Goal: Transaction & Acquisition: Obtain resource

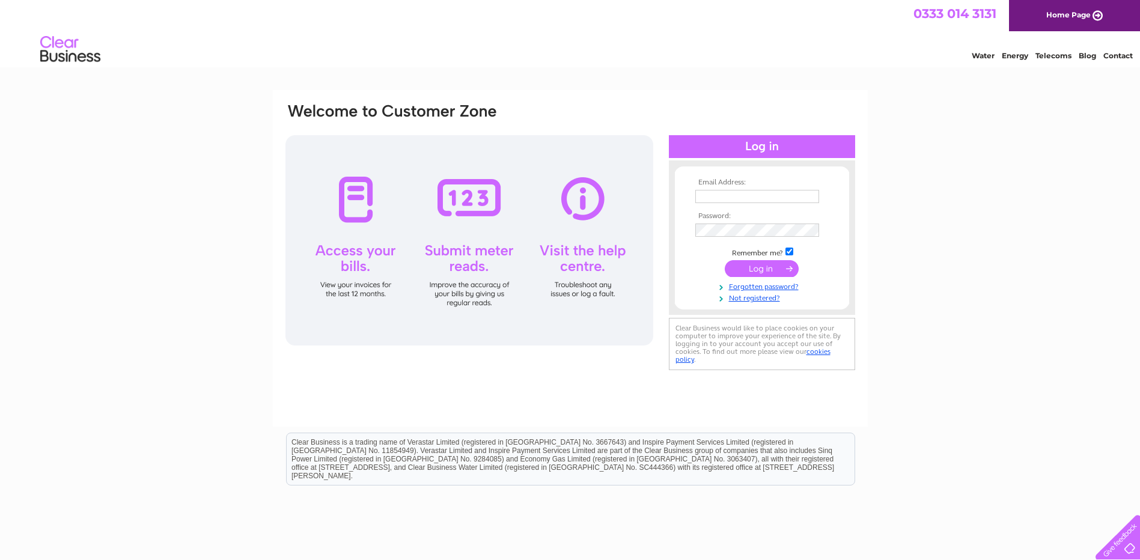
type input "[PERSON_NAME][EMAIL_ADDRESS][DOMAIN_NAME]"
click at [750, 270] on input "submit" at bounding box center [762, 268] width 74 height 17
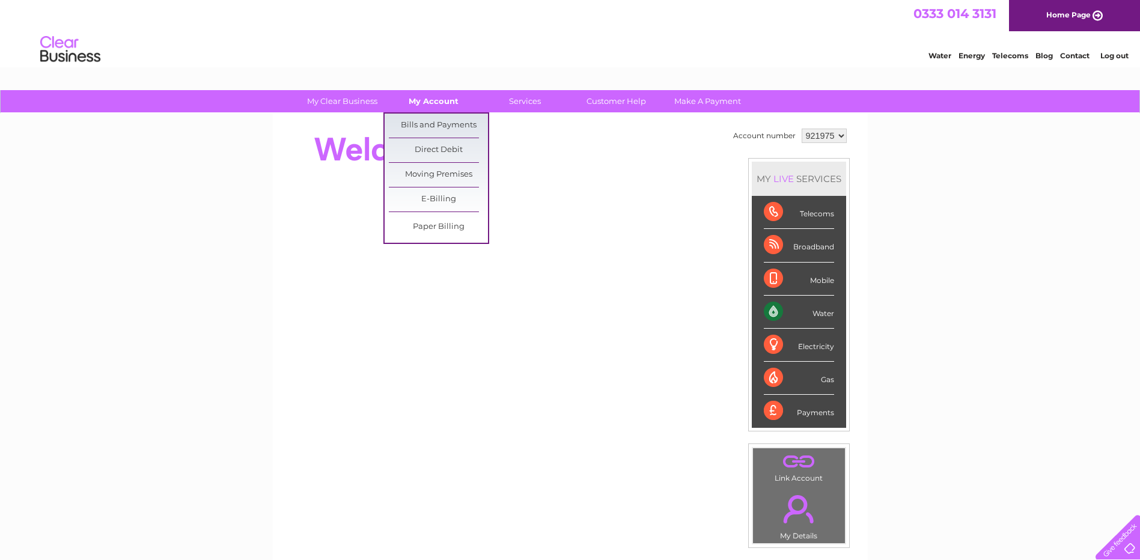
click at [433, 99] on link "My Account" at bounding box center [433, 101] width 99 height 22
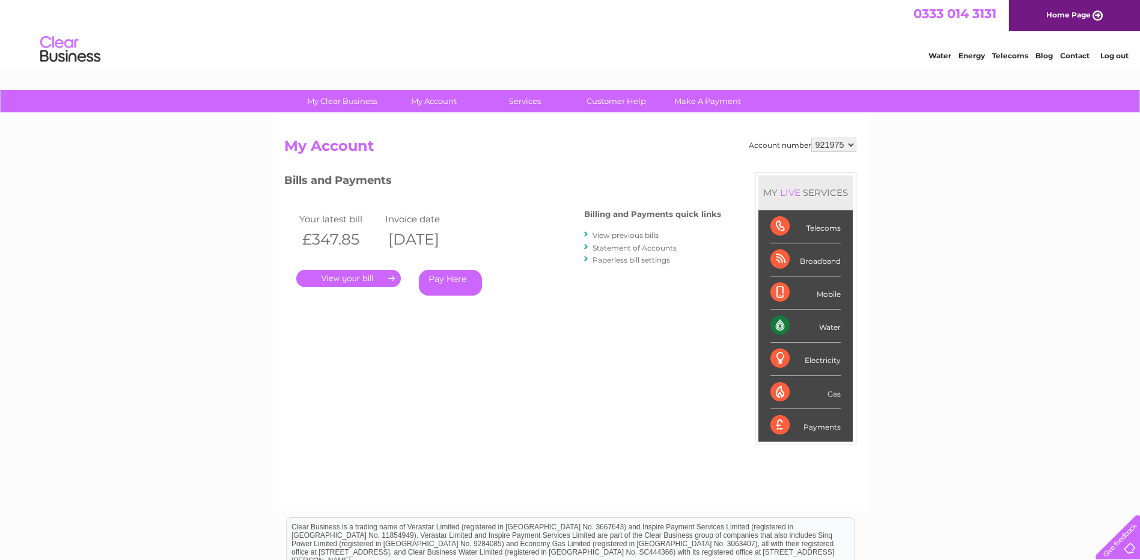
click at [648, 231] on link "View previous bills" at bounding box center [625, 235] width 66 height 9
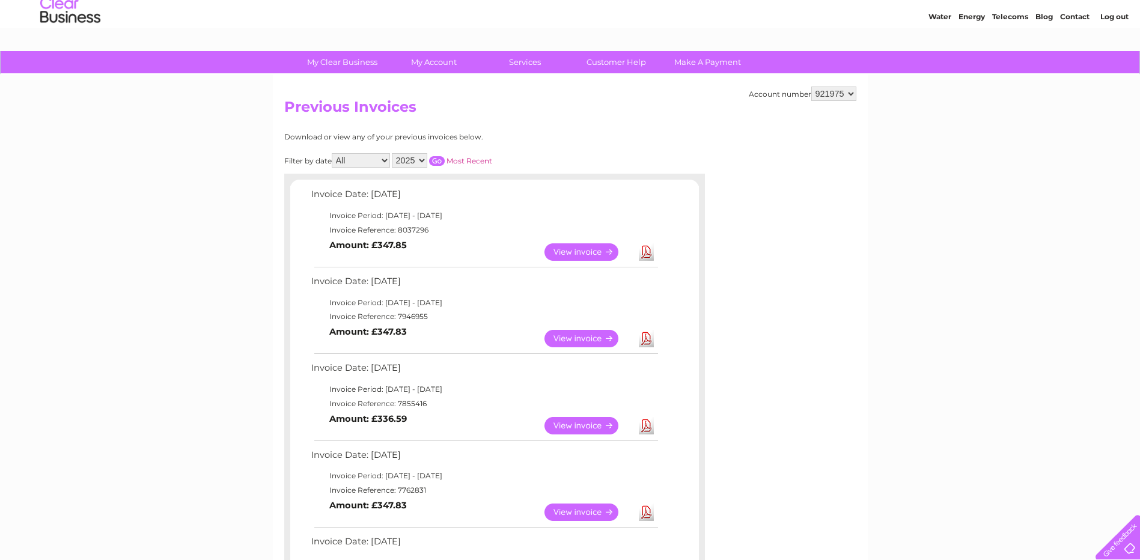
scroll to position [60, 0]
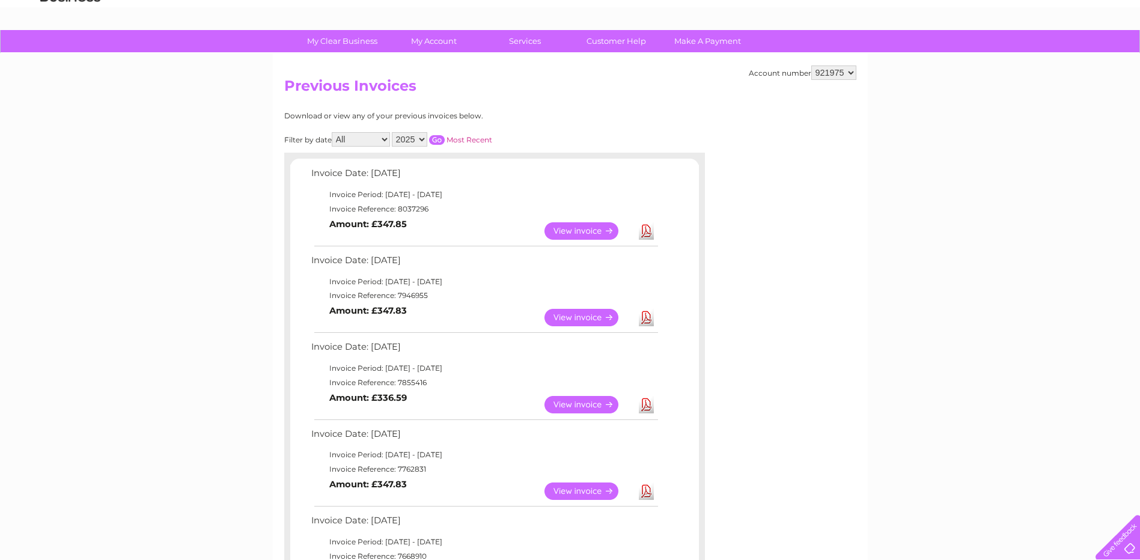
click at [825, 73] on select "921975 921976" at bounding box center [833, 72] width 45 height 14
click at [850, 72] on select "921975 921976" at bounding box center [833, 72] width 45 height 14
click at [598, 230] on link "View" at bounding box center [588, 230] width 88 height 17
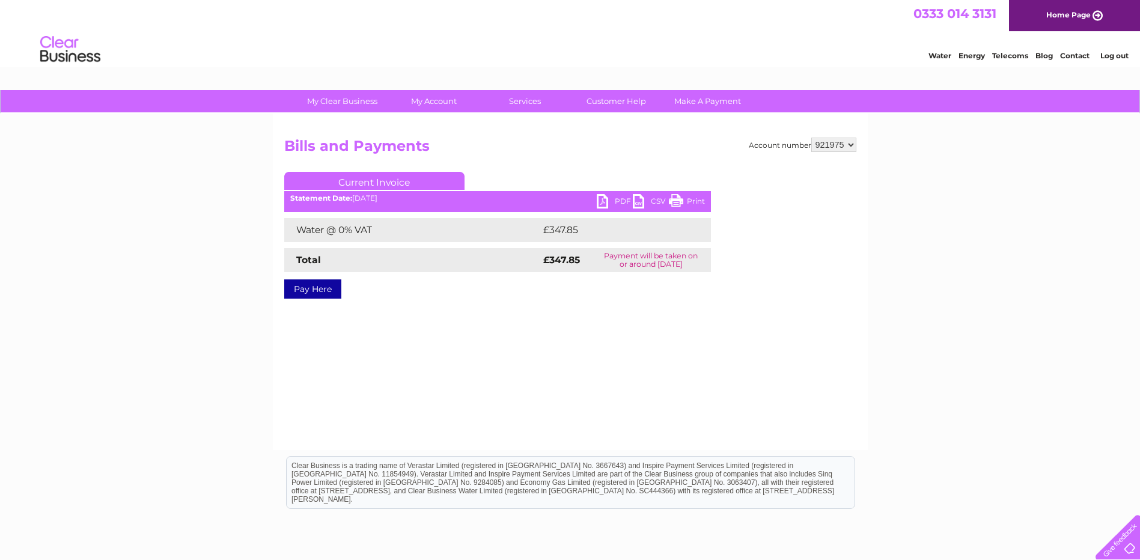
click at [614, 197] on link "PDF" at bounding box center [615, 202] width 36 height 17
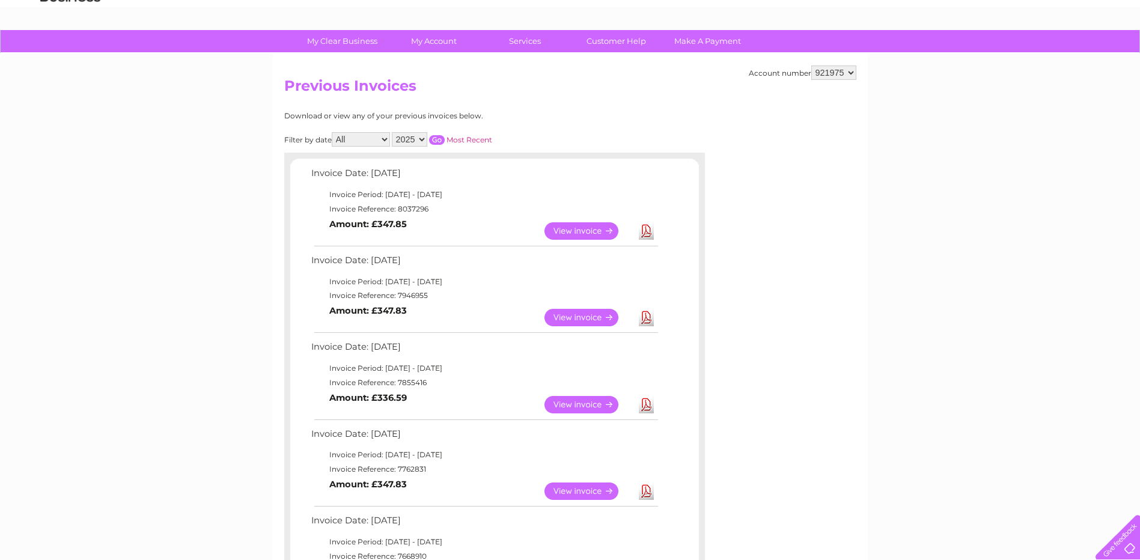
click at [643, 317] on link "Download" at bounding box center [646, 317] width 15 height 17
click at [604, 314] on link "View" at bounding box center [588, 317] width 88 height 17
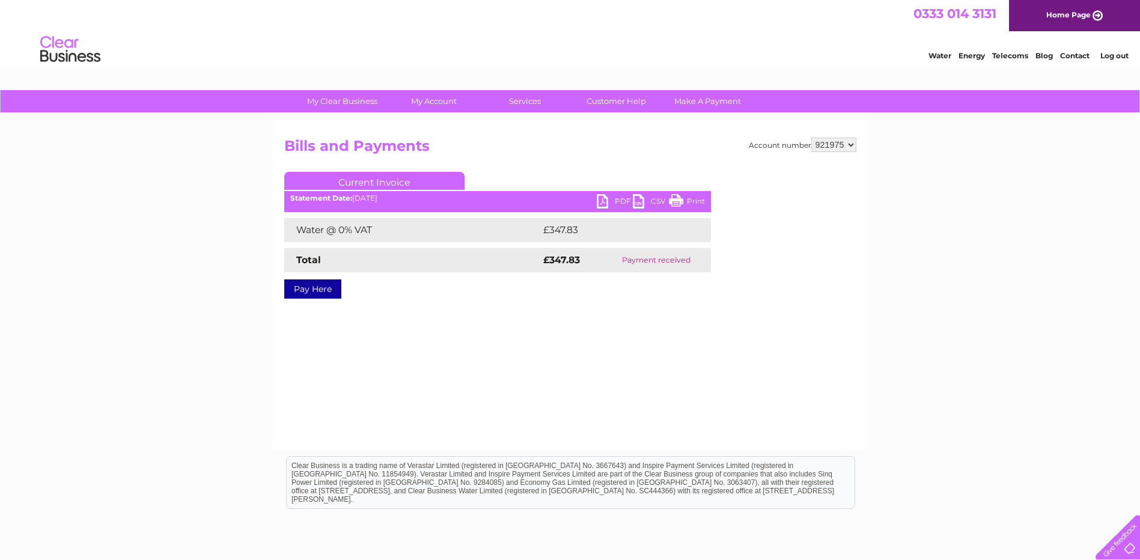
click at [599, 201] on link "PDF" at bounding box center [615, 202] width 36 height 17
click at [607, 201] on link "PDF" at bounding box center [615, 202] width 36 height 17
drag, startPoint x: 836, startPoint y: 140, endPoint x: 862, endPoint y: 144, distance: 25.6
click at [838, 140] on select "921975 921976" at bounding box center [833, 145] width 45 height 14
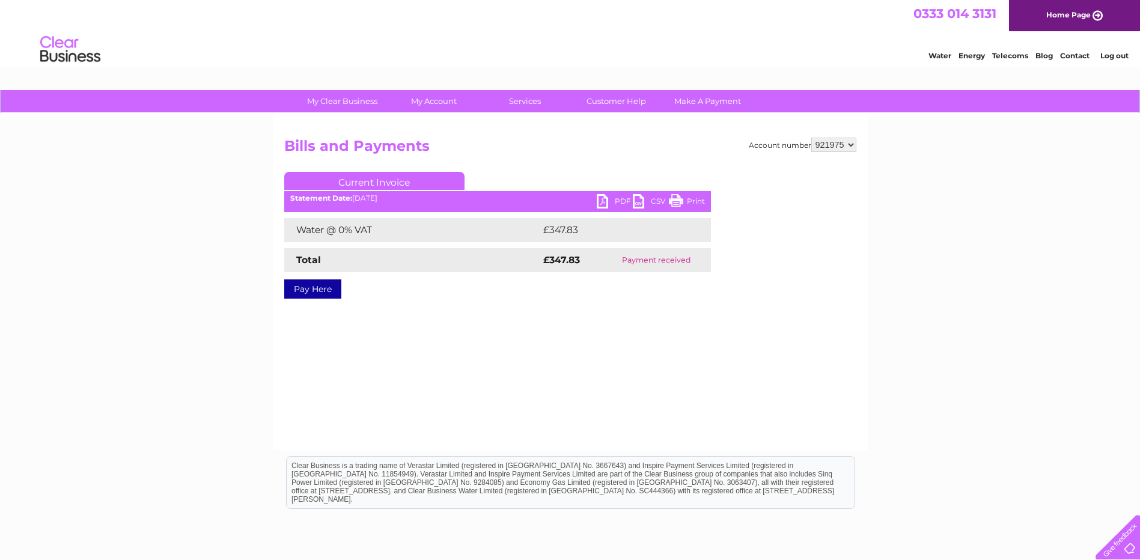
select select "921976"
click at [811, 138] on select "921975 921976" at bounding box center [833, 145] width 45 height 14
click at [607, 202] on link "PDF" at bounding box center [615, 202] width 36 height 17
